Goal: Task Accomplishment & Management: Complete application form

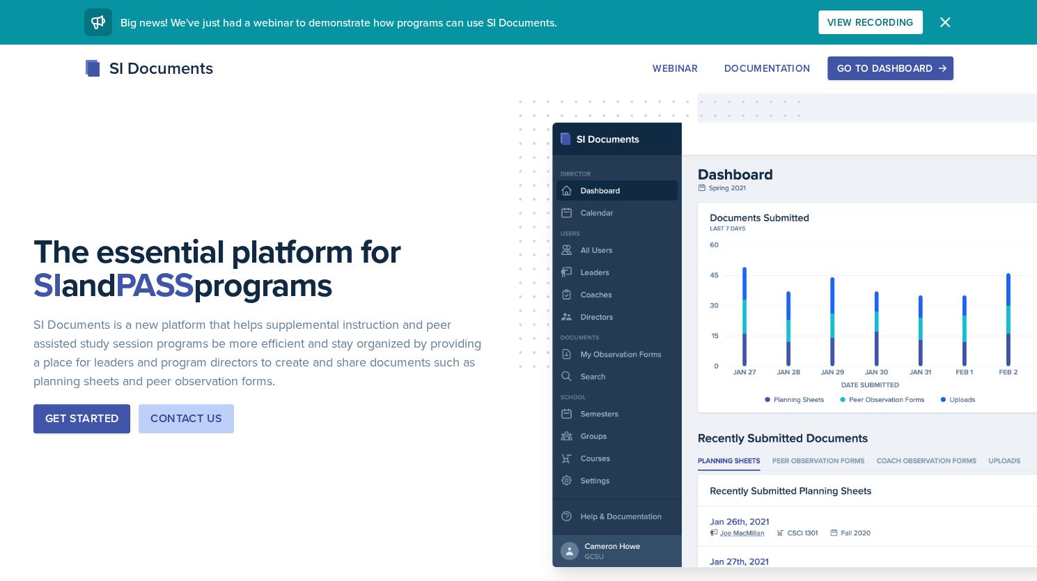
click at [862, 68] on div "Go to Dashboard" at bounding box center [889, 68] width 107 height 11
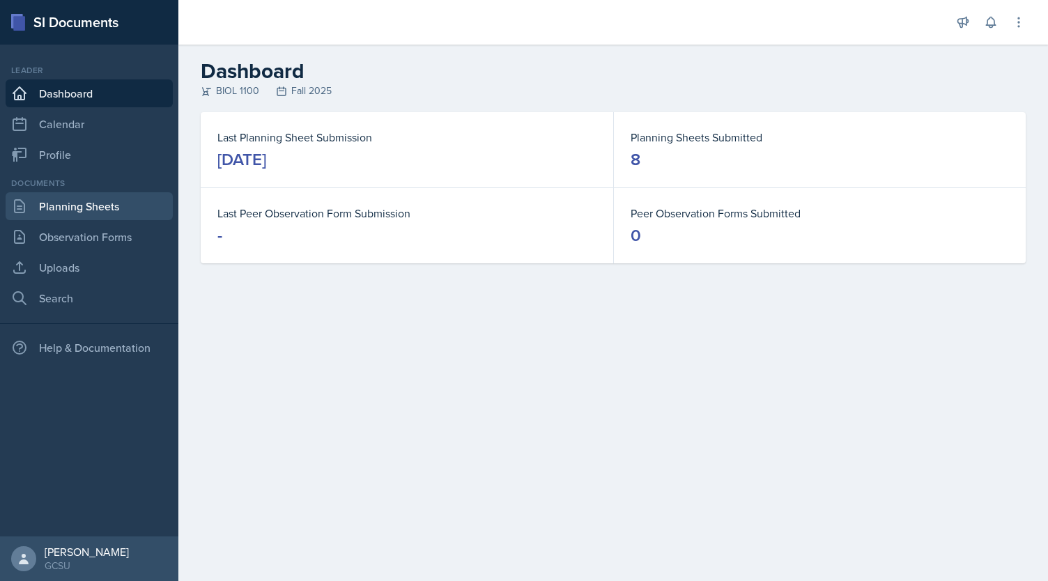
click at [111, 203] on link "Planning Sheets" at bounding box center [89, 206] width 167 height 28
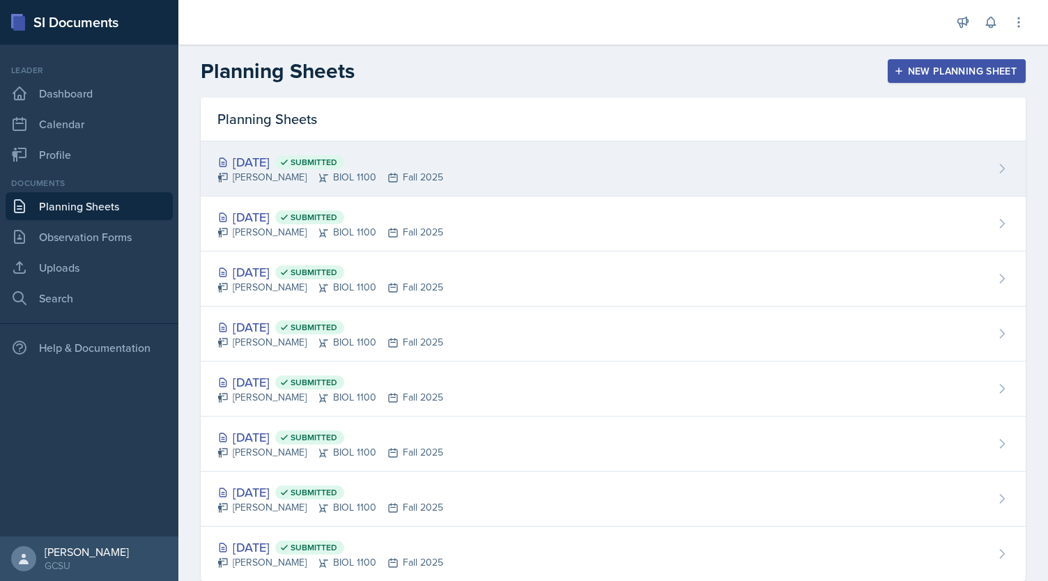
click at [315, 158] on div "[DATE] Submitted" at bounding box center [330, 162] width 226 height 19
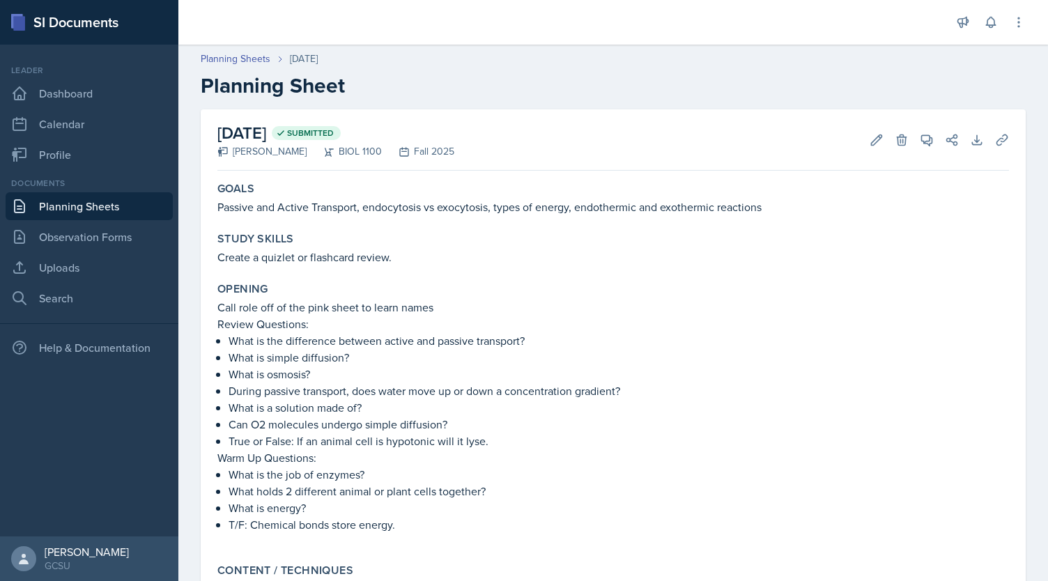
click at [100, 208] on link "Planning Sheets" at bounding box center [89, 206] width 167 height 28
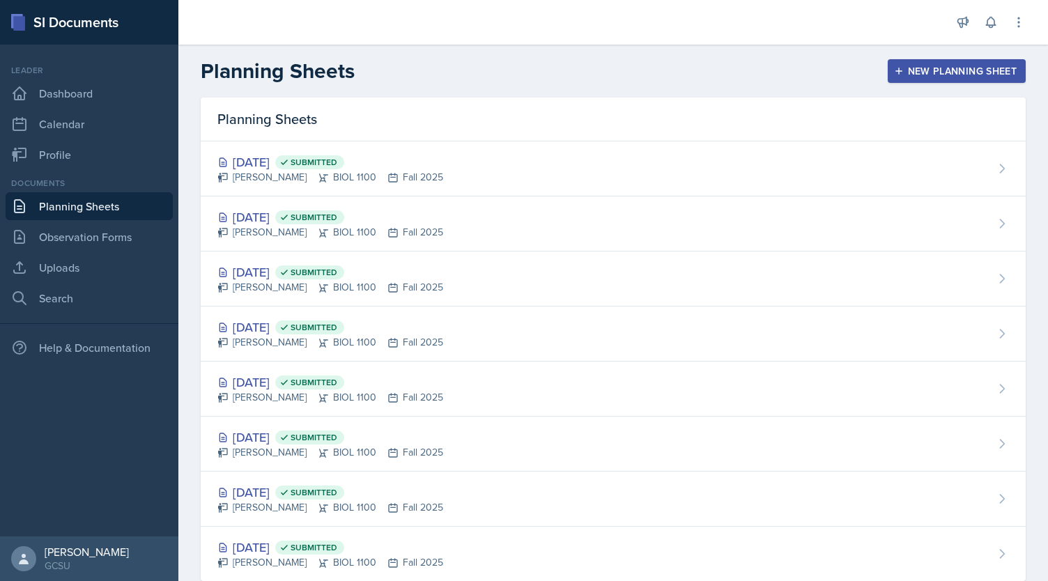
click at [903, 70] on div "New Planning Sheet" at bounding box center [956, 70] width 120 height 11
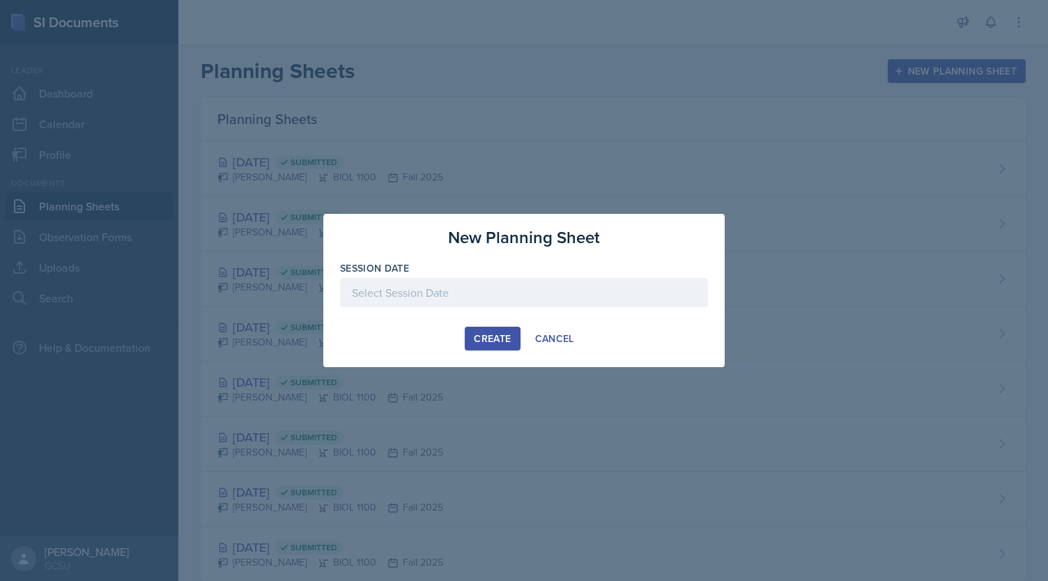
click at [456, 295] on div at bounding box center [524, 292] width 368 height 29
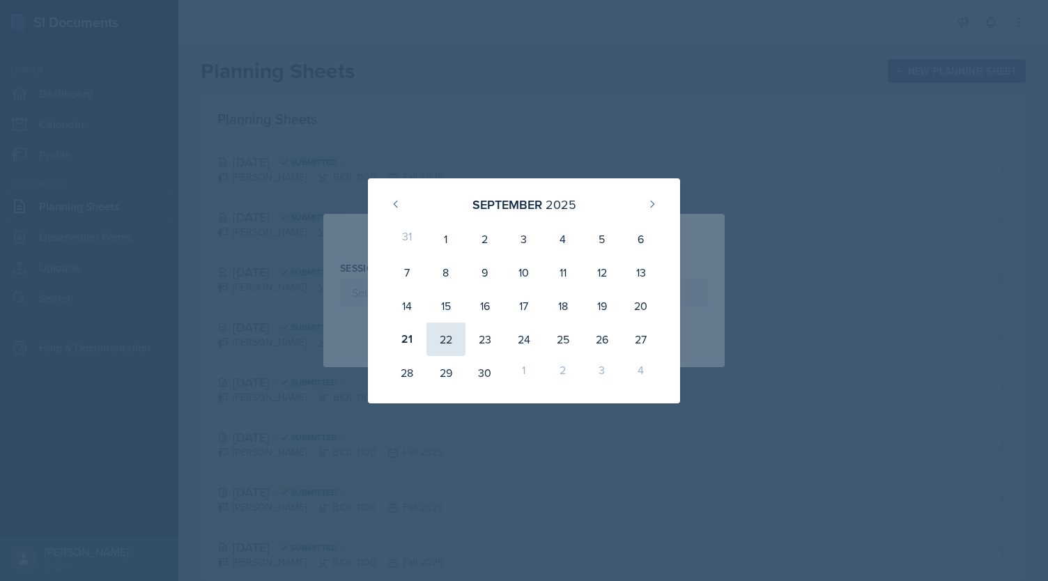
click at [435, 343] on div "22" at bounding box center [445, 338] width 39 height 33
type input "[DATE]"
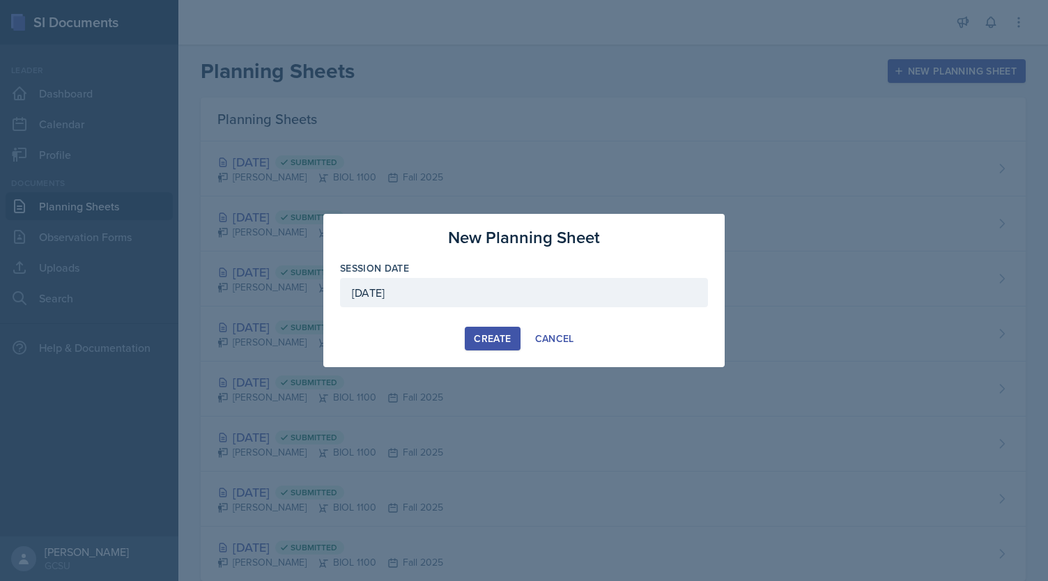
click at [512, 341] on button "Create" at bounding box center [492, 339] width 55 height 24
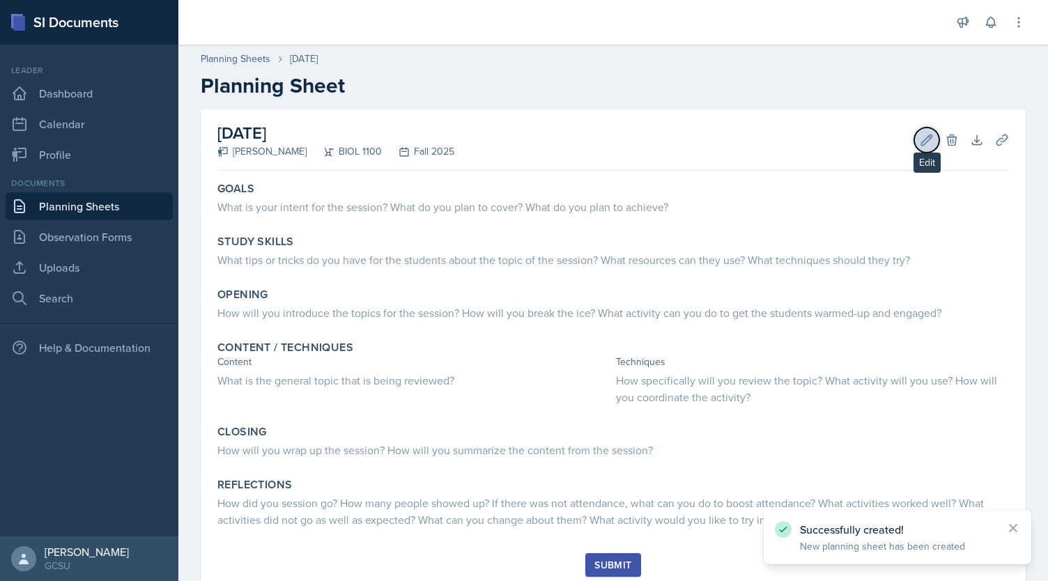
click at [919, 140] on icon at bounding box center [926, 140] width 14 height 14
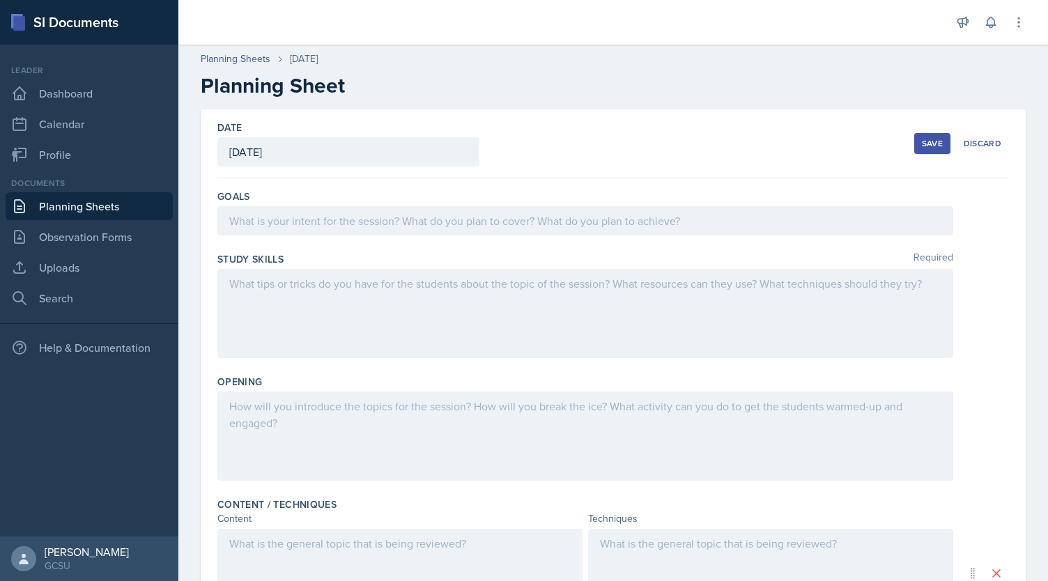
click at [394, 231] on div at bounding box center [584, 220] width 735 height 29
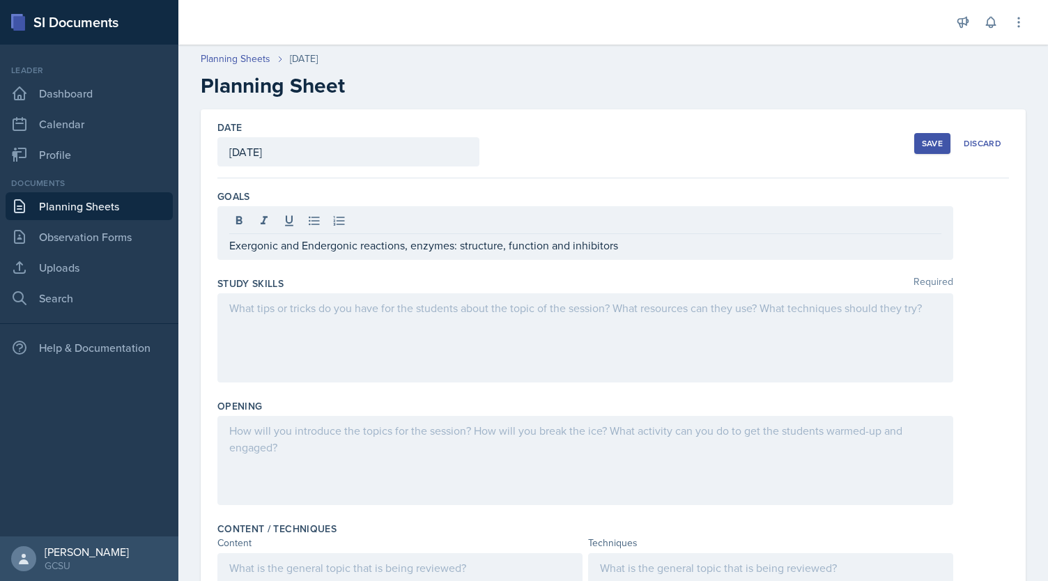
click at [329, 390] on div "Study Skills Required" at bounding box center [612, 332] width 791 height 123
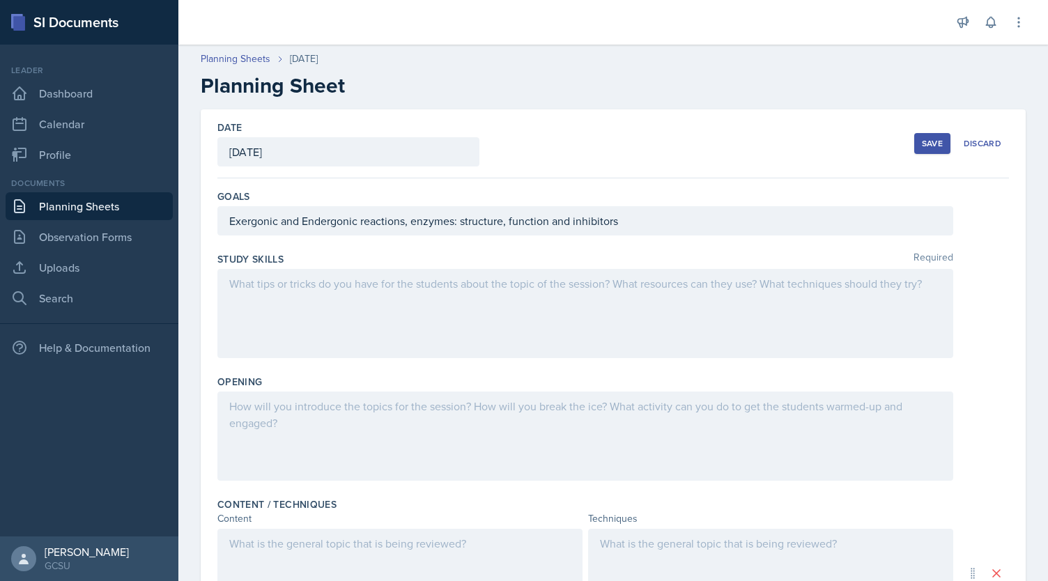
click at [386, 337] on div at bounding box center [584, 313] width 735 height 89
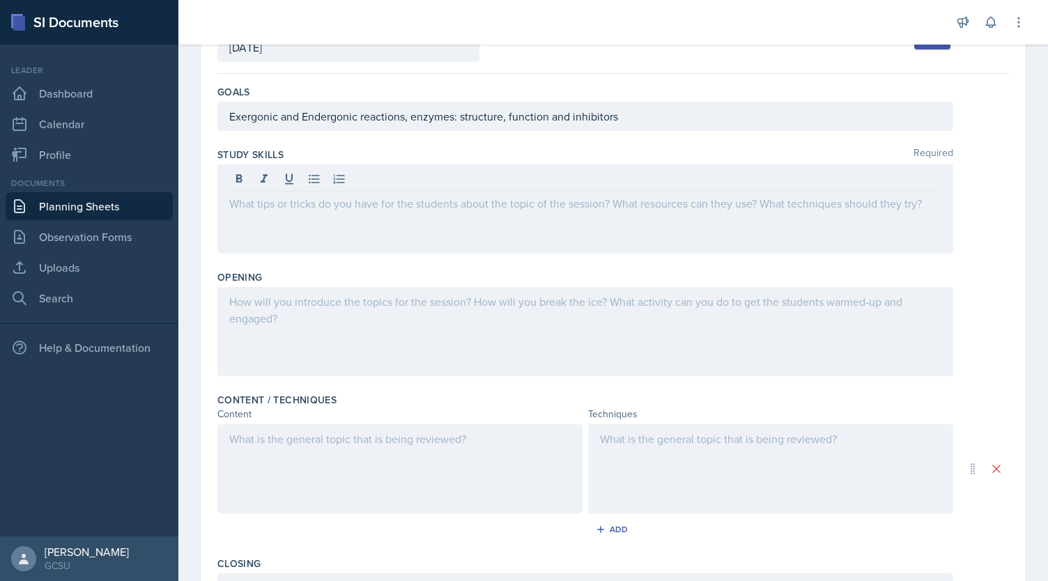
scroll to position [108, 0]
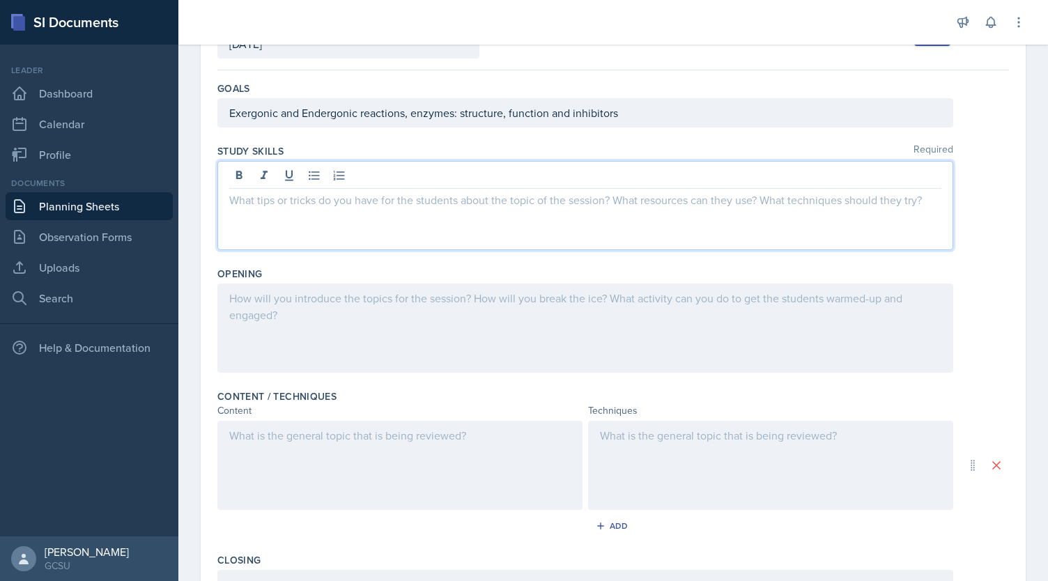
click at [360, 195] on p at bounding box center [585, 200] width 712 height 17
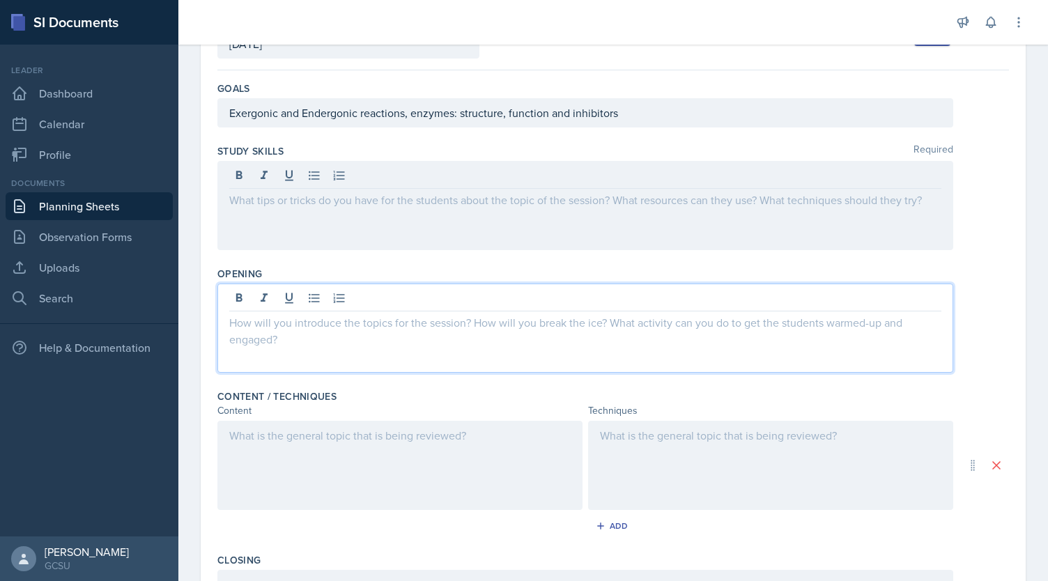
click at [417, 304] on div at bounding box center [584, 327] width 735 height 89
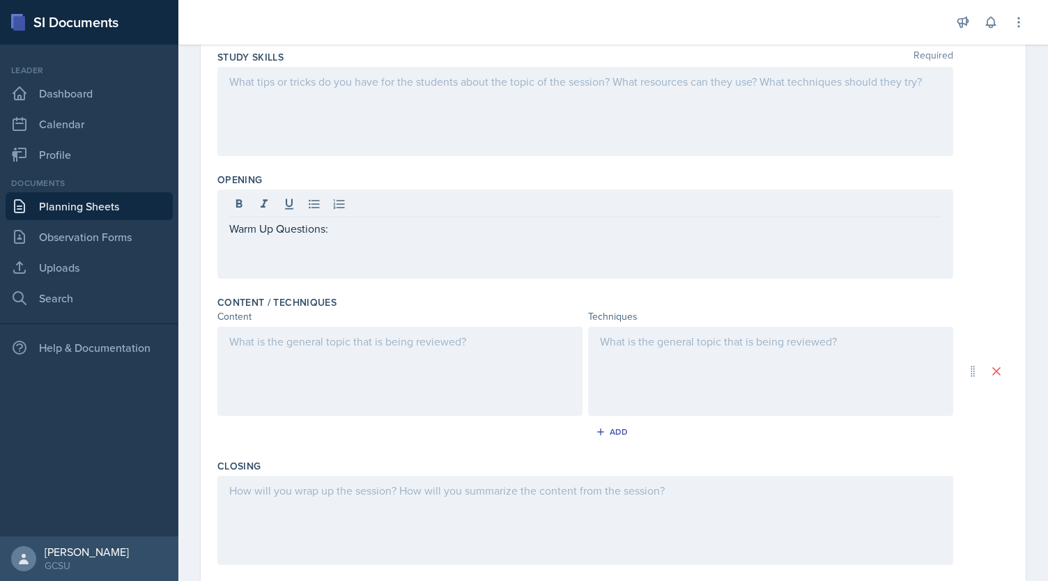
scroll to position [199, 0]
